Goal: Transaction & Acquisition: Purchase product/service

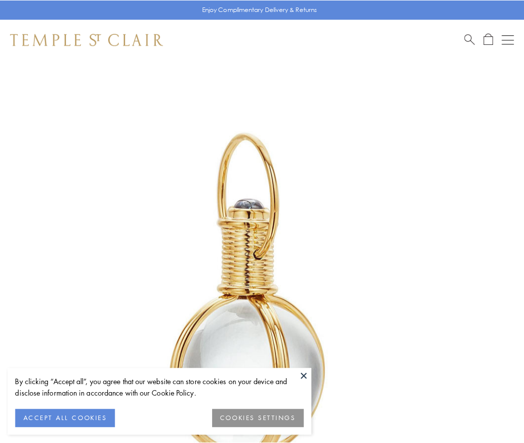
scroll to position [261, 0]
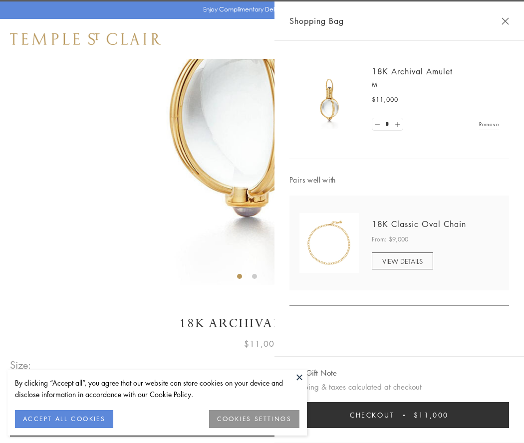
click at [399, 415] on button "Checkout $11,000" at bounding box center [399, 415] width 220 height 26
